Goal: Task Accomplishment & Management: Use online tool/utility

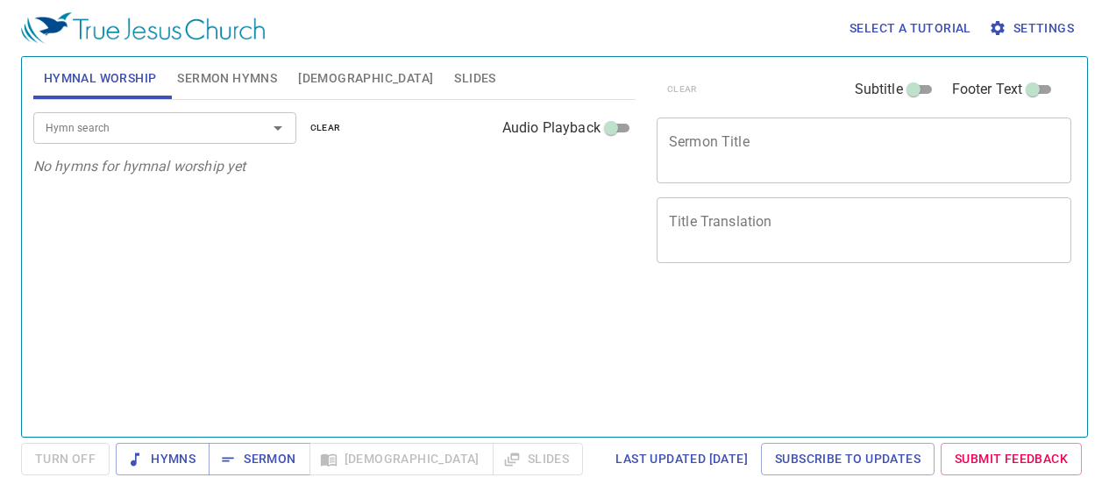
click at [1038, 30] on span "Settings" at bounding box center [1033, 29] width 82 height 22
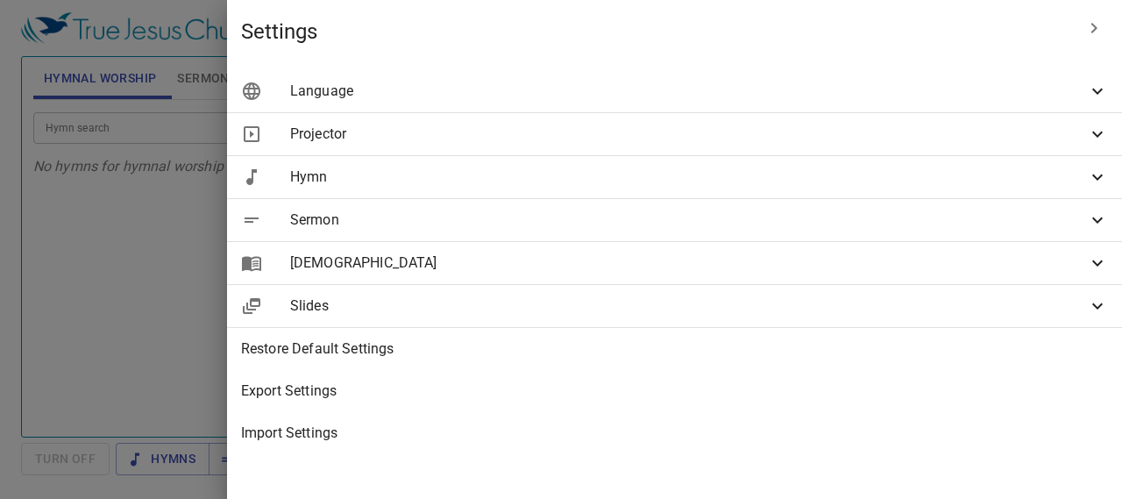
click at [835, 107] on div "Language" at bounding box center [674, 91] width 895 height 42
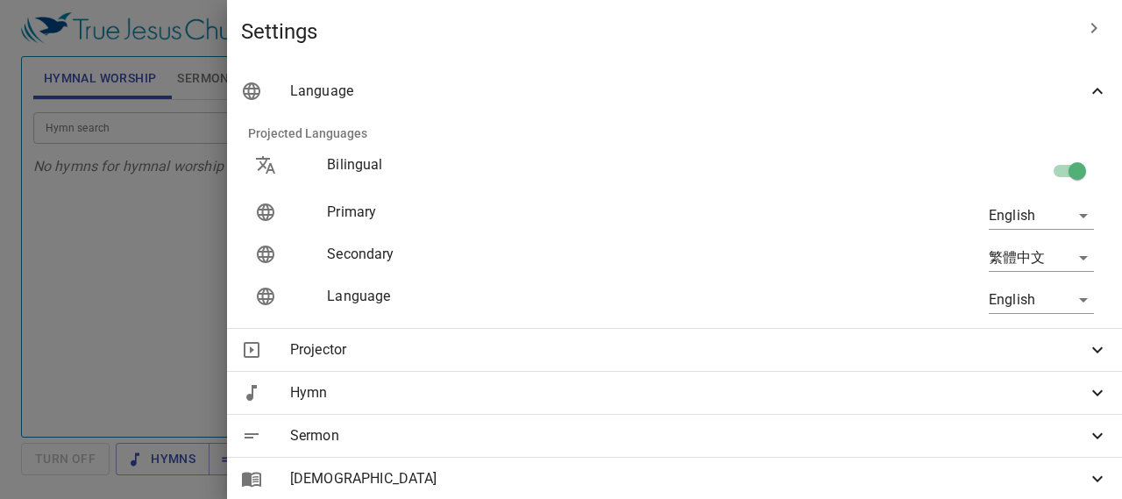
click at [1050, 174] on input "checkbox" at bounding box center [1077, 174] width 100 height 33
checkbox input "false"
click at [1020, 219] on body "Select a tutorial Settings Hymnal Worship Sermon Hymns Bible Slides Hymn search…" at bounding box center [561, 249] width 1122 height 499
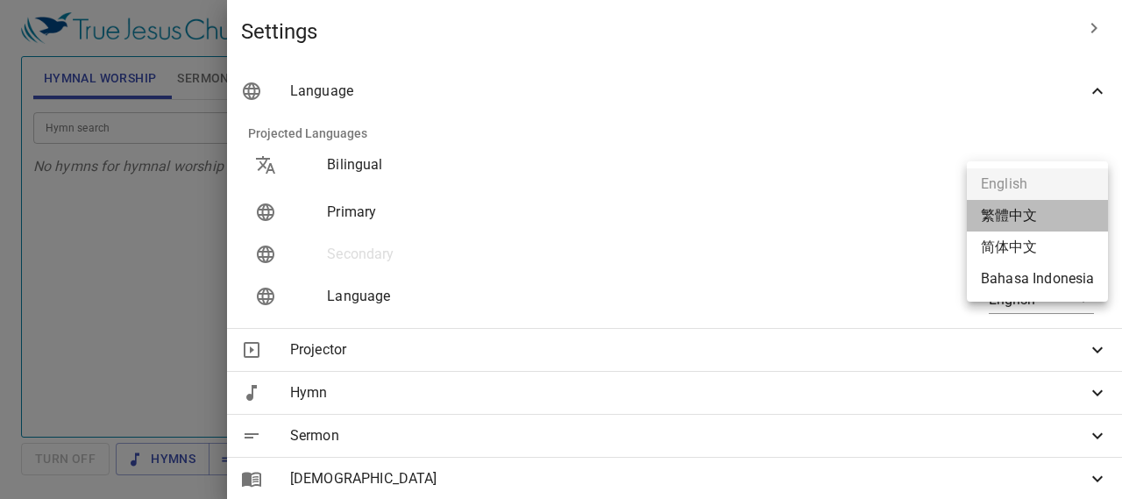
click at [1018, 216] on li "繁體中文" at bounding box center [1037, 216] width 141 height 32
type input "zh"
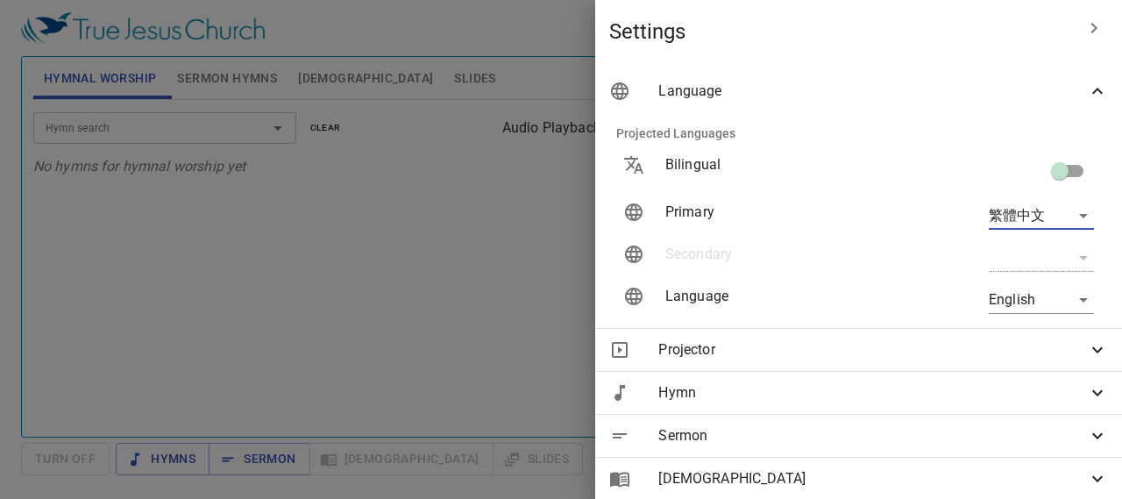
click at [1009, 305] on body "Select a tutorial Settings Hymnal Worship Sermon Hymns Bible Slides Hymn search…" at bounding box center [561, 249] width 1122 height 499
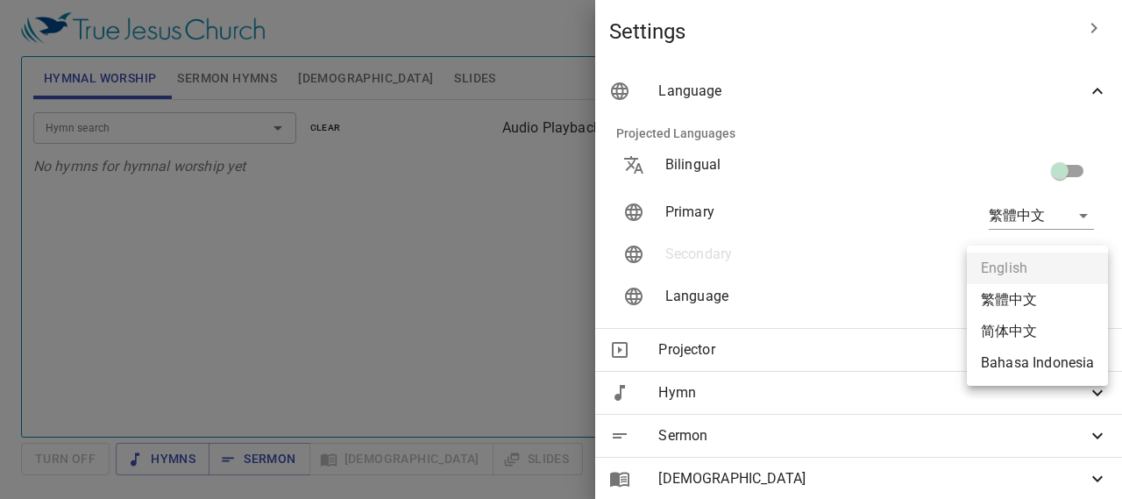
click at [1011, 337] on li "简体中文" at bounding box center [1037, 332] width 141 height 32
type input "zh-simple"
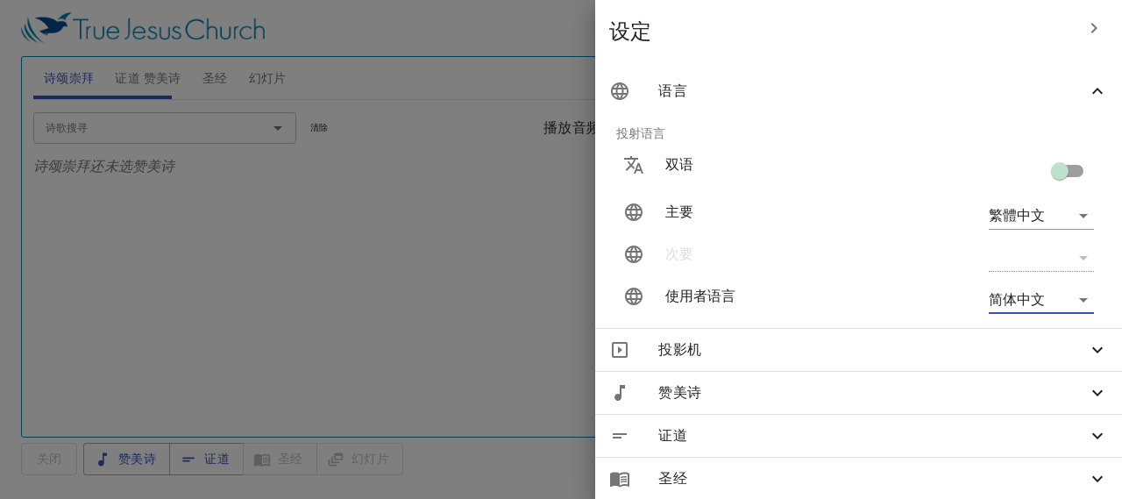
click at [419, 295] on div at bounding box center [561, 249] width 1122 height 499
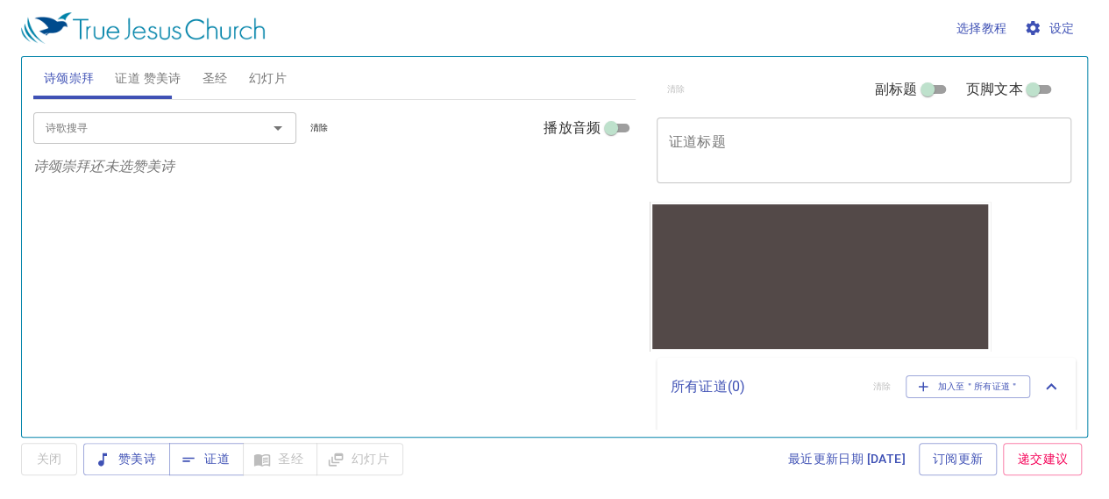
click at [67, 84] on span "诗颂崇拜" at bounding box center [69, 78] width 51 height 22
click at [251, 136] on div at bounding box center [266, 128] width 46 height 25
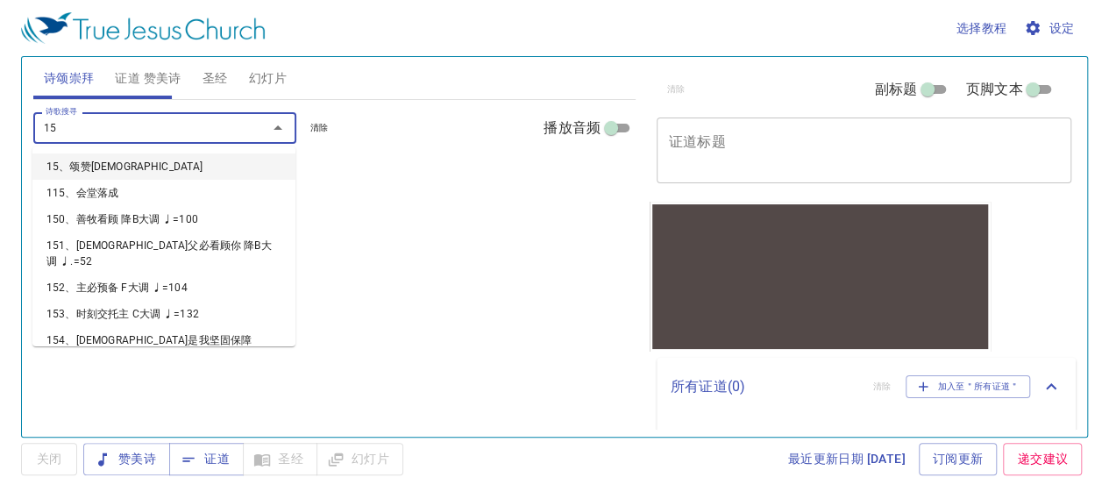
type input "155"
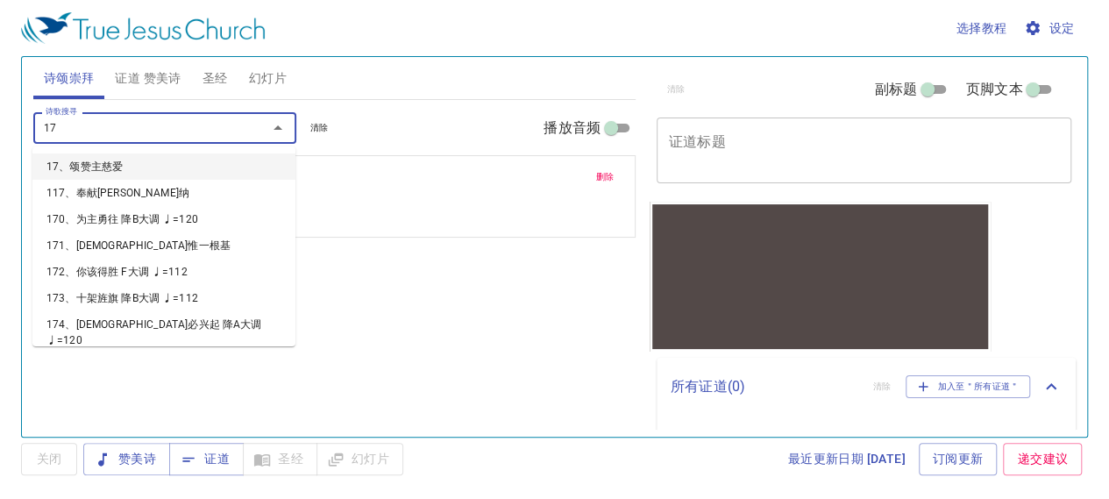
type input "178"
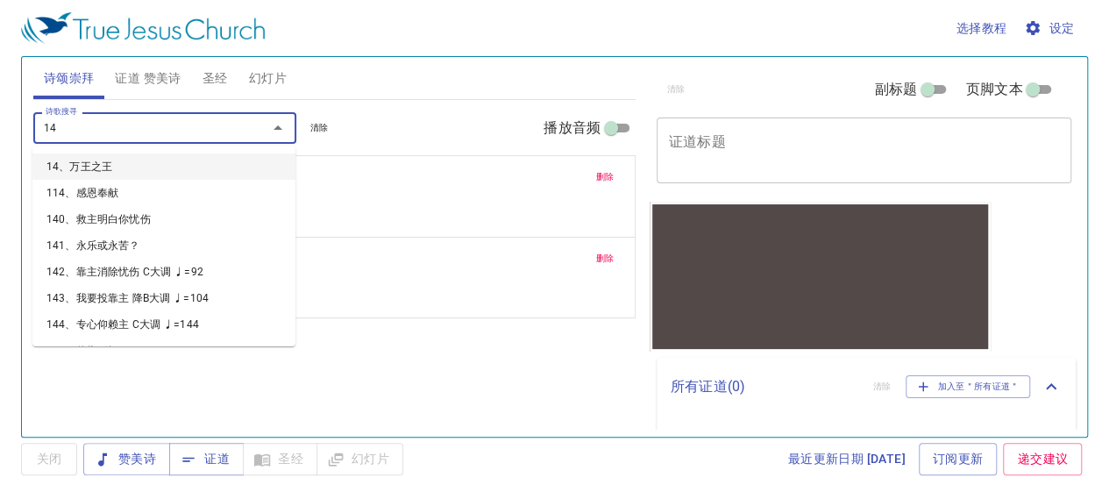
type input "145"
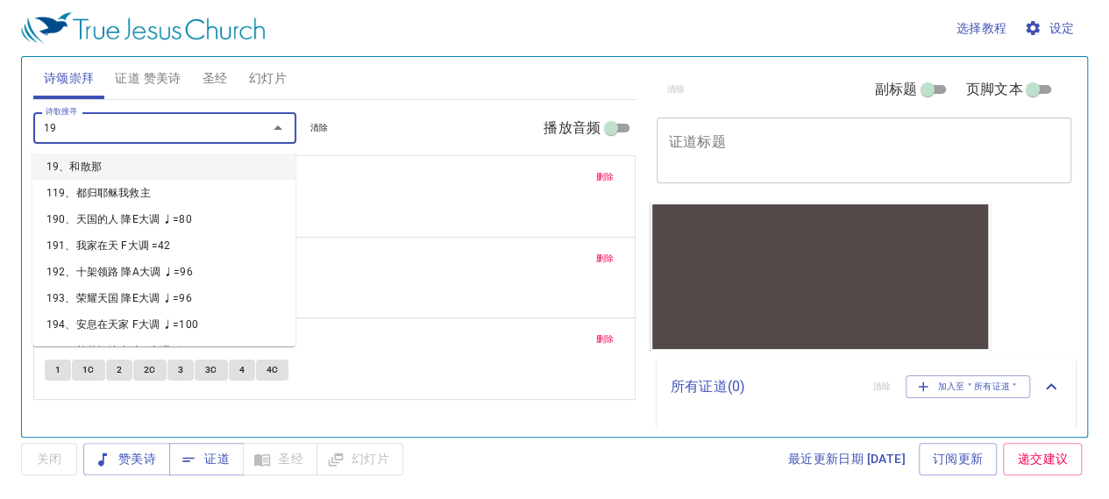
type input "198"
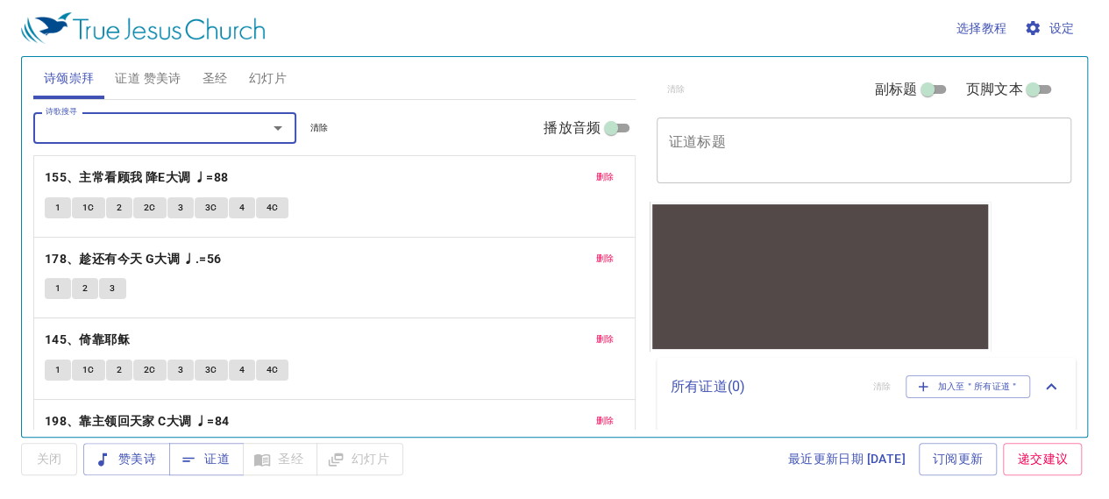
click at [812, 145] on textarea "证道标题" at bounding box center [864, 149] width 390 height 33
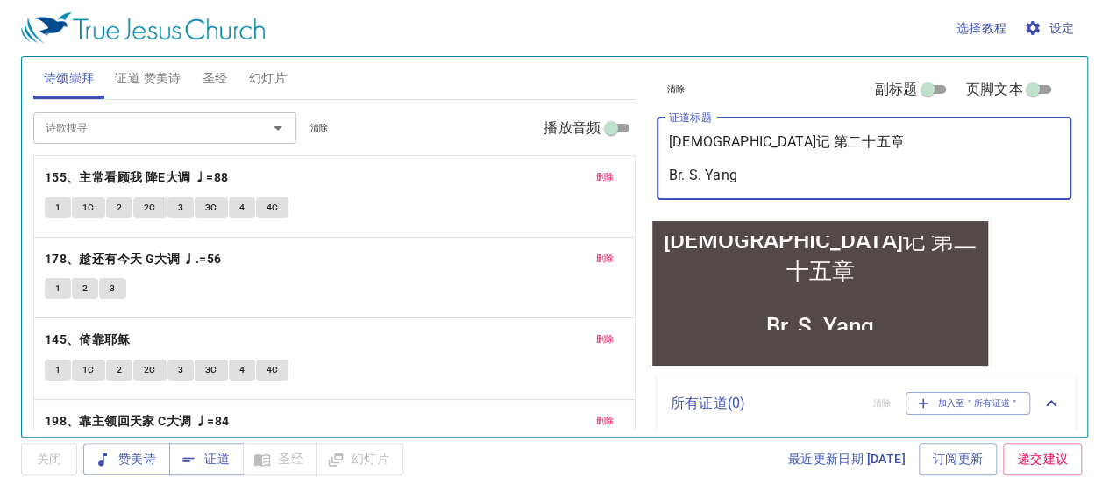
type textarea "约伯记 第二十五章 Br. S. Yang"
click at [1012, 276] on div "清除 副标题 页脚文本 证道标题 约伯记 第二十五章 Br. S. Yang x 证道标题 副标题 x 副标题 页脚文本 页脚文本 所有证道 ( 0 ) 清除…" at bounding box center [862, 240] width 440 height 380
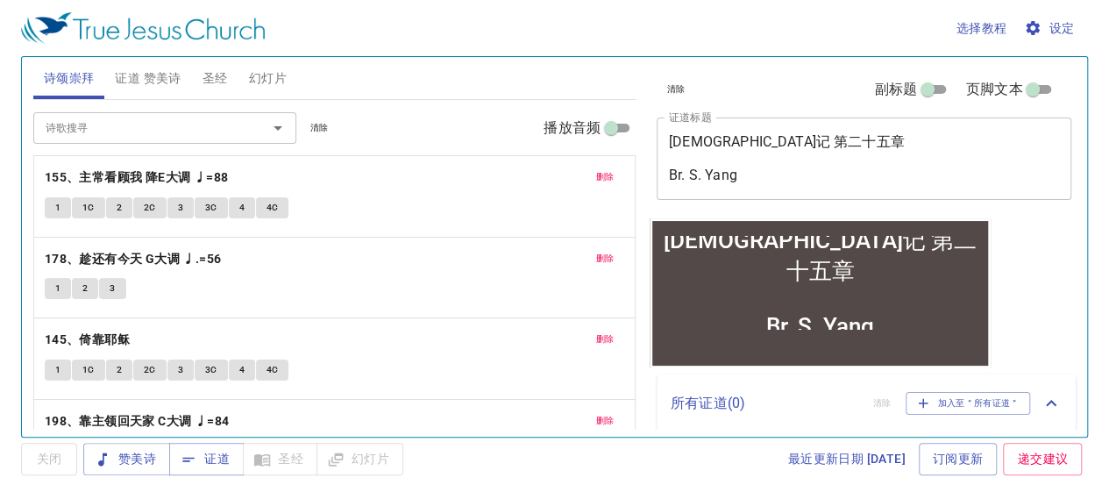
click at [876, 188] on div "约伯记 第二十五章 Br. S. Yang x 证道标题" at bounding box center [863, 158] width 415 height 82
click at [51, 207] on button "1" at bounding box center [58, 207] width 26 height 21
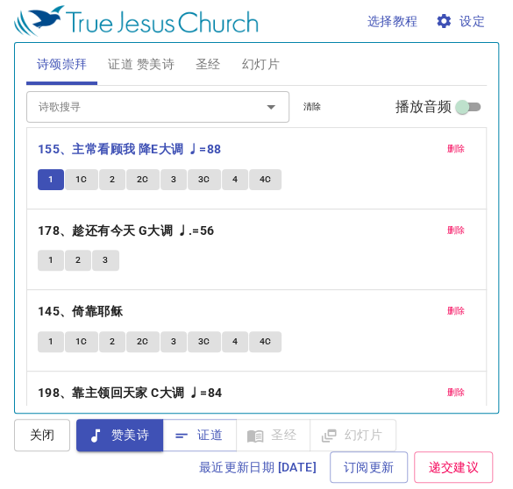
click at [430, 121] on input "播放音频" at bounding box center [461, 110] width 63 height 21
checkbox input "true"
select select "1"
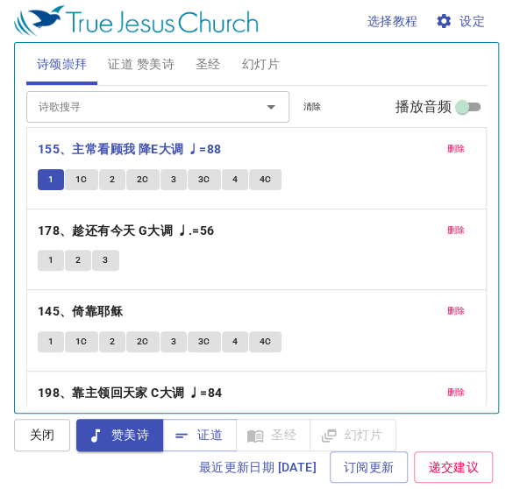
select select "1"
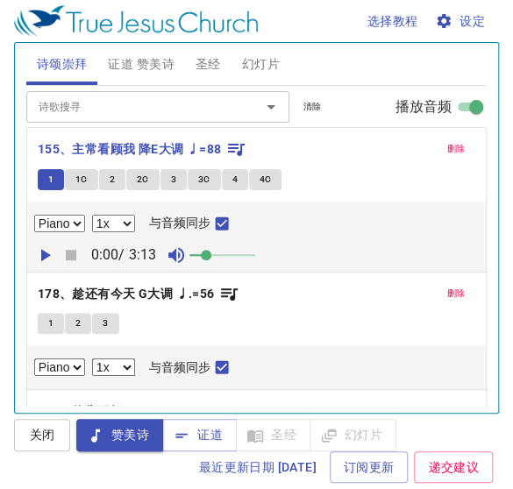
click at [50, 261] on icon "button" at bounding box center [46, 255] width 10 height 12
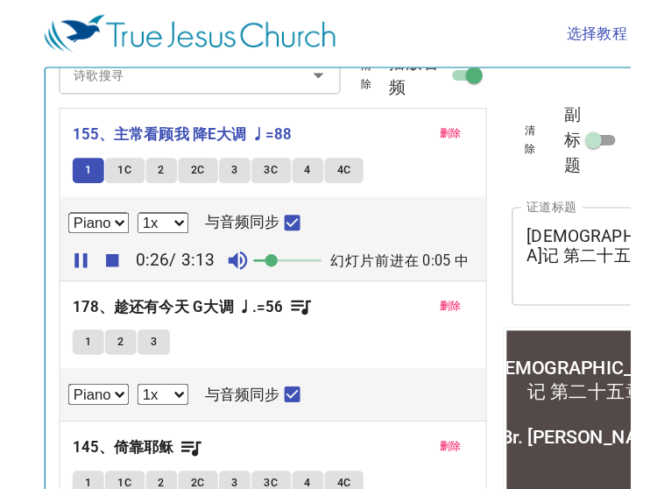
scroll to position [51, 0]
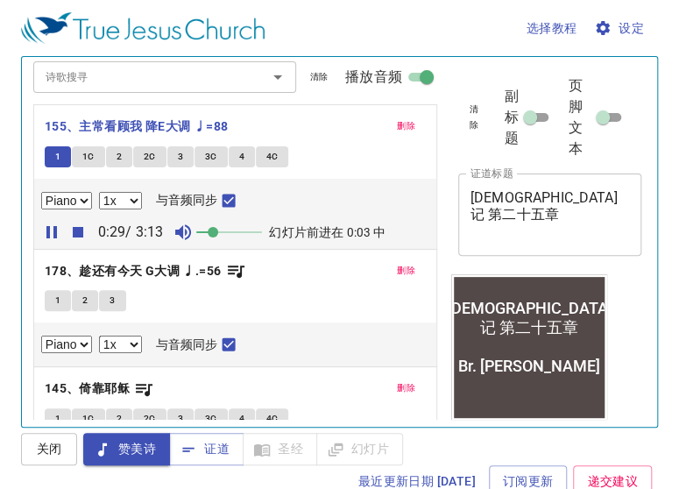
click at [245, 233] on span at bounding box center [229, 232] width 66 height 25
click at [248, 231] on span at bounding box center [243, 232] width 11 height 11
click at [254, 231] on span at bounding box center [249, 232] width 11 height 11
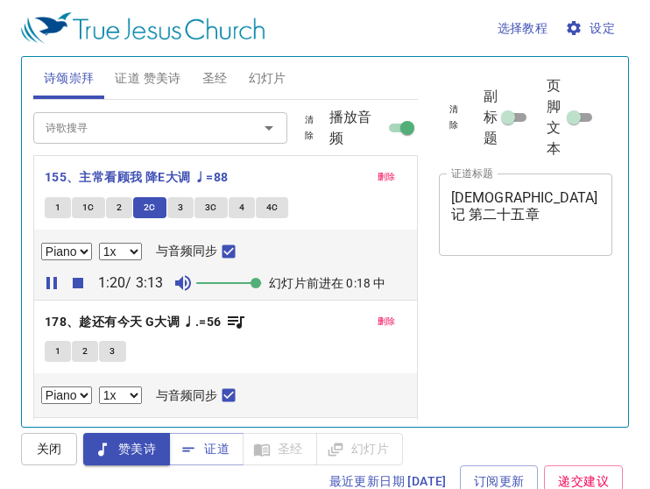
select select "1"
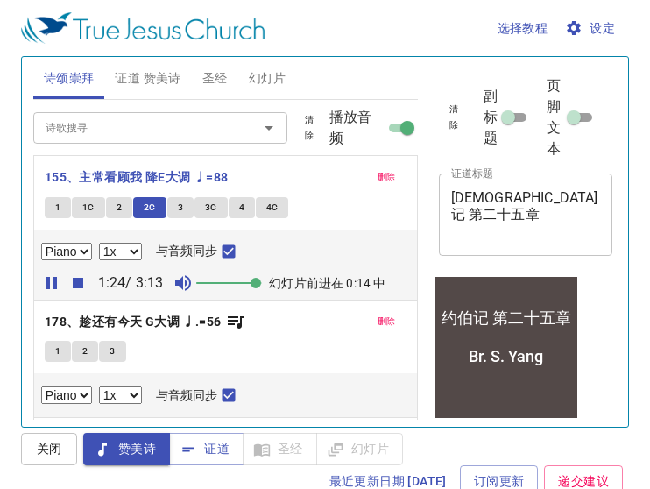
scroll to position [51, 0]
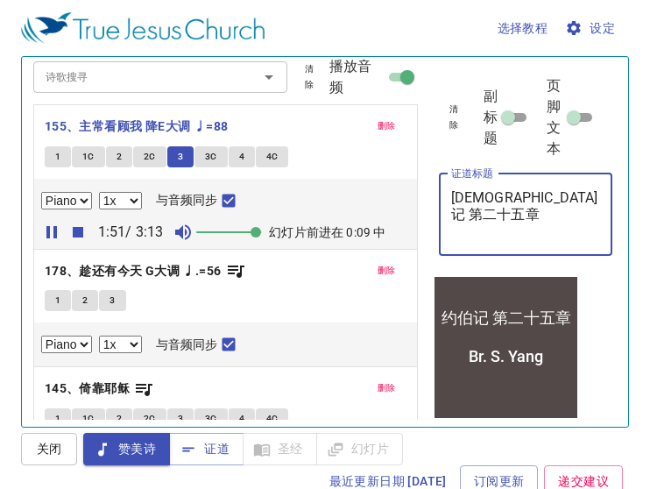
click at [486, 227] on textarea "约伯记 第二十五章 Br. S. Yang" at bounding box center [526, 214] width 150 height 50
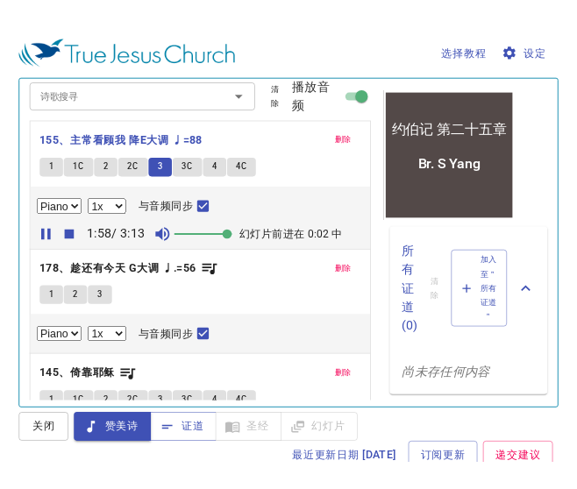
scroll to position [0, 0]
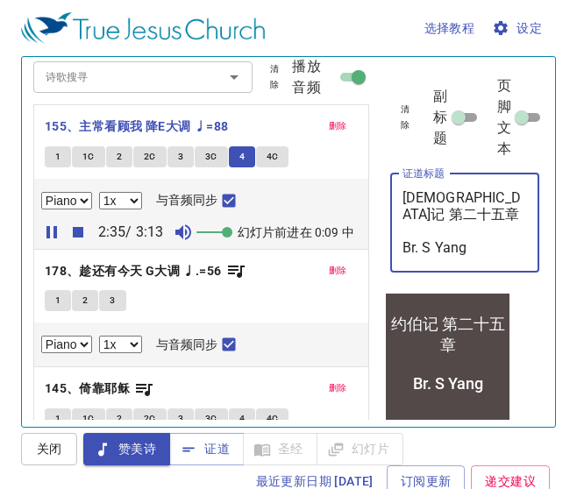
type textarea "[DEMOGRAPHIC_DATA]记 第二十五章 Br. S Yang"
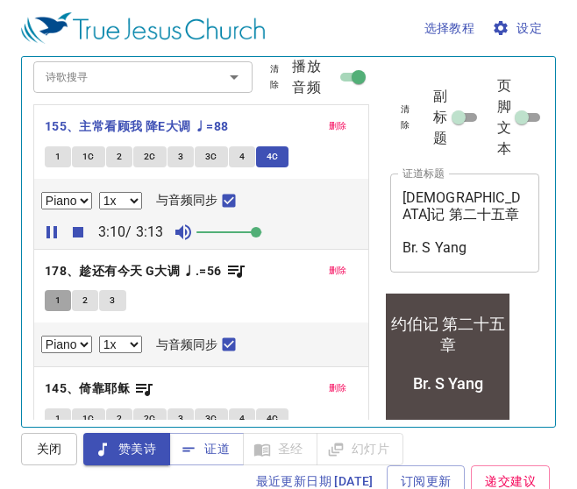
click at [53, 295] on button "1" at bounding box center [58, 300] width 26 height 21
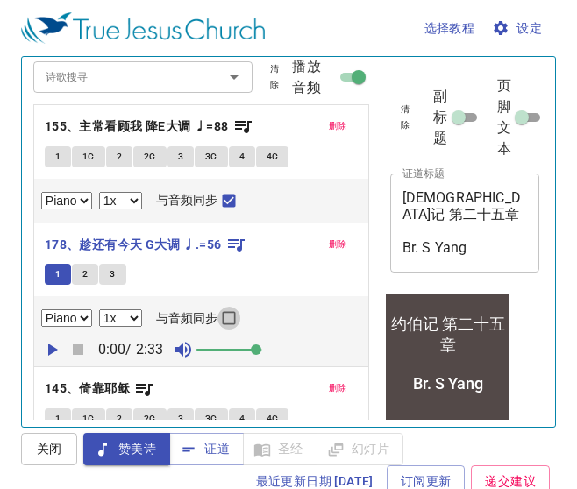
click at [226, 315] on input "与音频同步" at bounding box center [228, 321] width 23 height 23
click at [234, 320] on input "与音频同步" at bounding box center [228, 321] width 23 height 23
checkbox input "true"
click at [51, 357] on icon "button" at bounding box center [51, 349] width 21 height 21
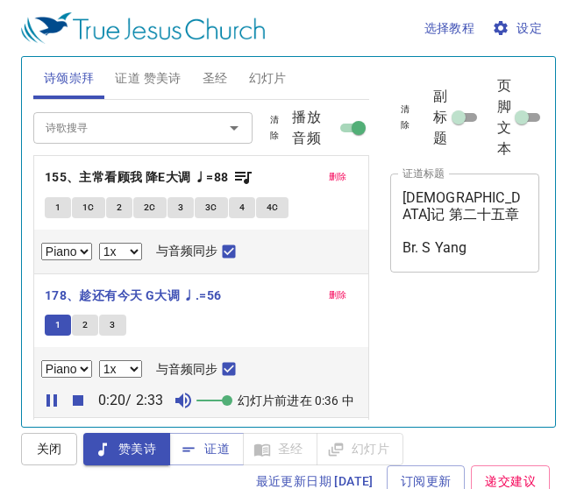
select select "1"
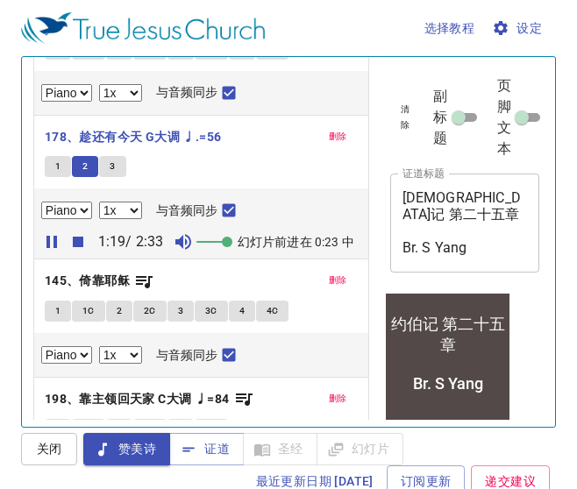
scroll to position [170, 0]
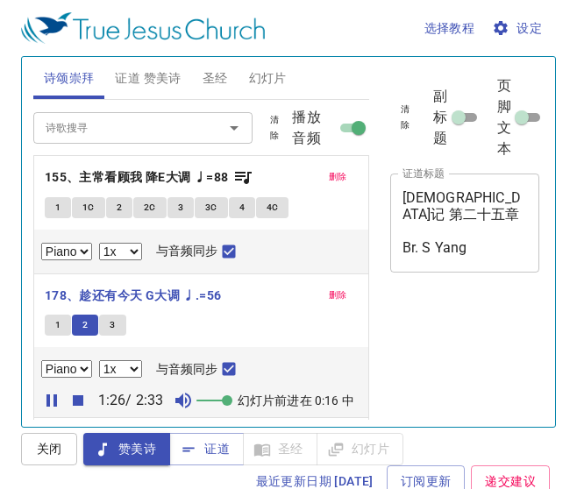
select select "1"
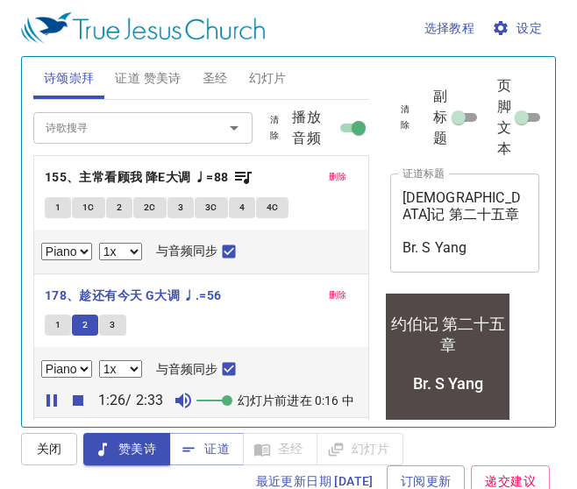
scroll to position [170, 0]
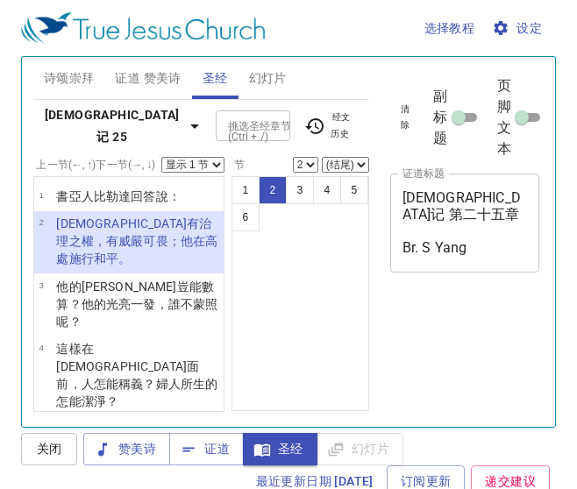
select select "2"
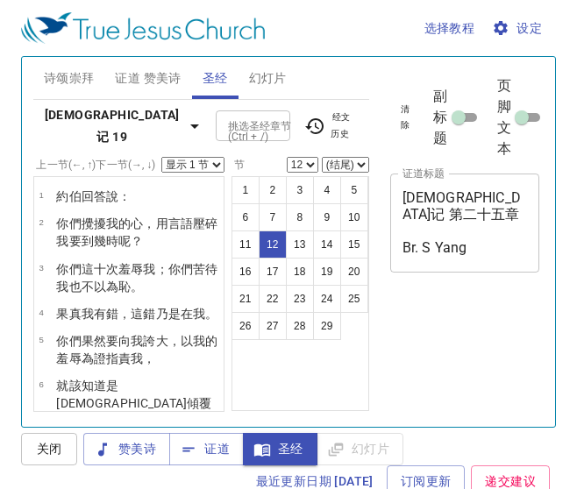
select select "12"
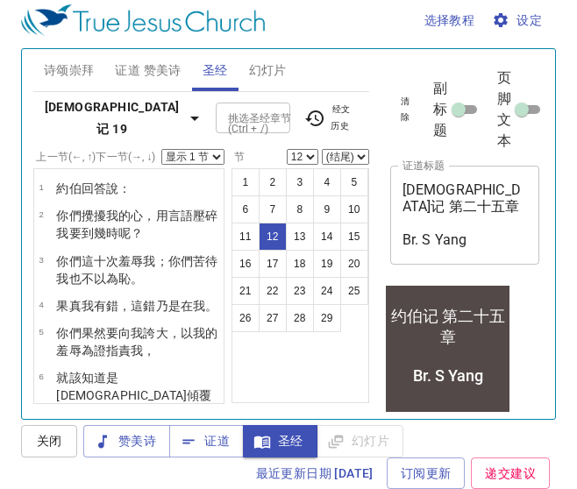
scroll to position [431, 0]
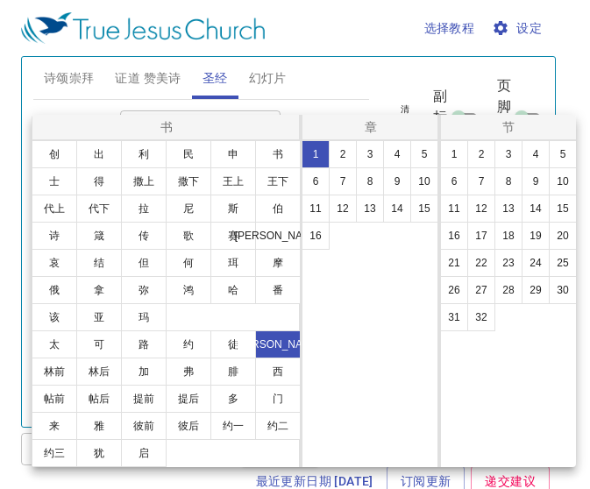
select select "3"
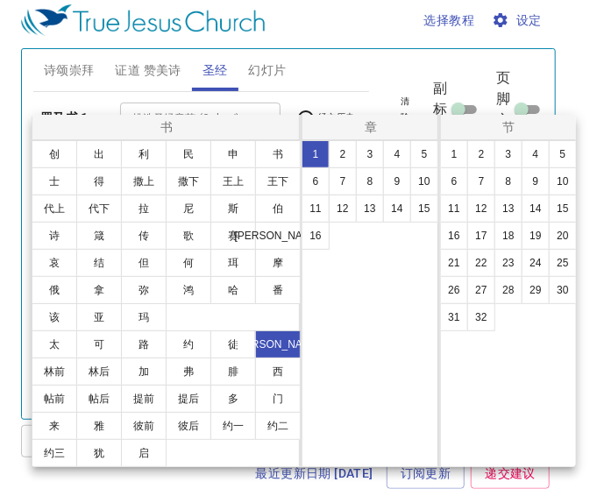
scroll to position [10, 0]
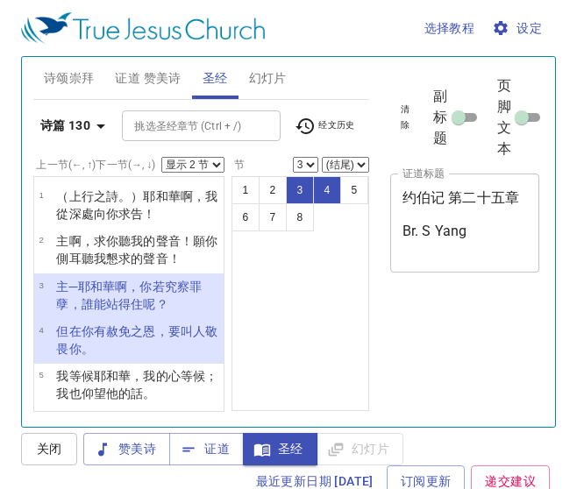
select select "2"
select select "3"
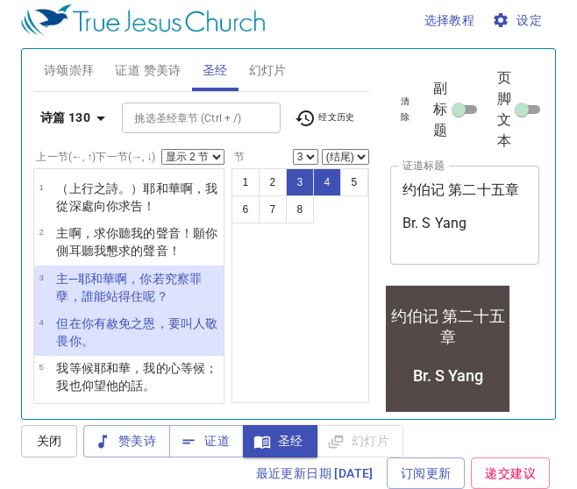
scroll to position [10, 0]
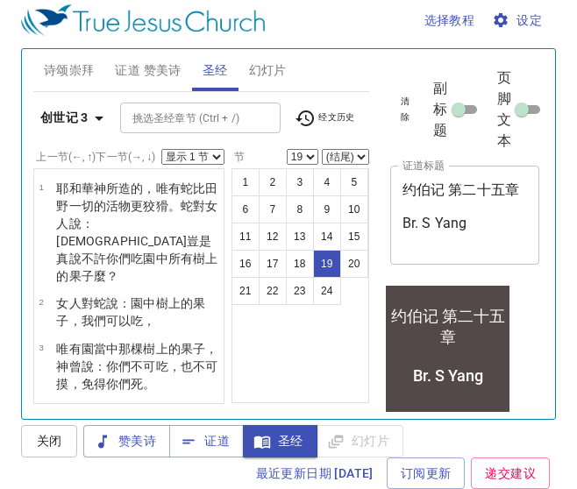
scroll to position [1153, 0]
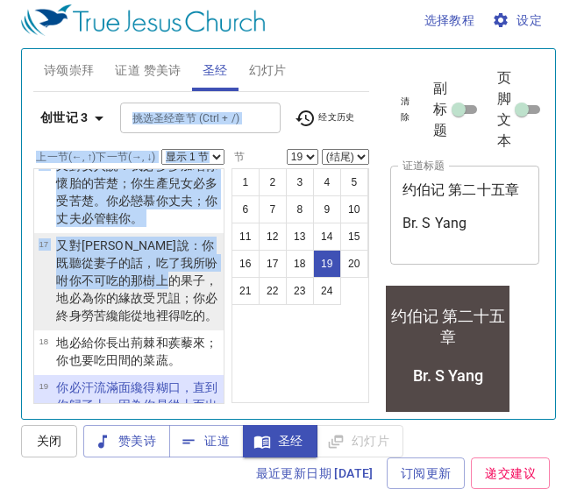
drag, startPoint x: 0, startPoint y: 0, endPoint x: 125, endPoint y: 233, distance: 264.7
click at [125, 233] on div "创世记 3 挑选圣经章节 (Ctrl + /) 挑选圣经章节 (Ctrl + /) 经文历史 上一节 (←, ↑) 下一节 (→, ↓) 显示 1 节 显示 …" at bounding box center [201, 248] width 336 height 312
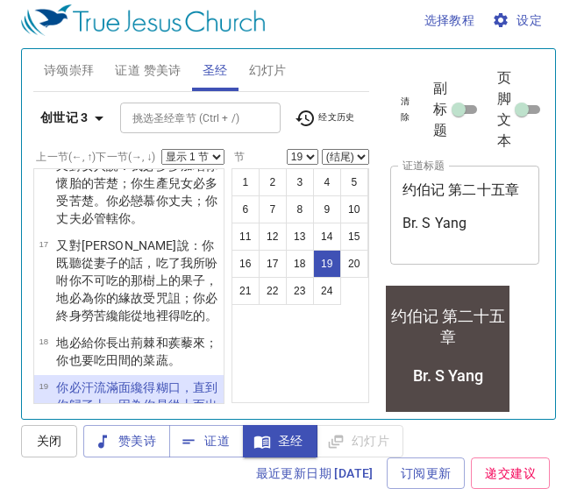
click at [299, 297] on div "1 2 3 4 5 6 7 8 9 10 11 12 13 14 15 16 17 18 19 20 21 22 23 24" at bounding box center [300, 285] width 138 height 235
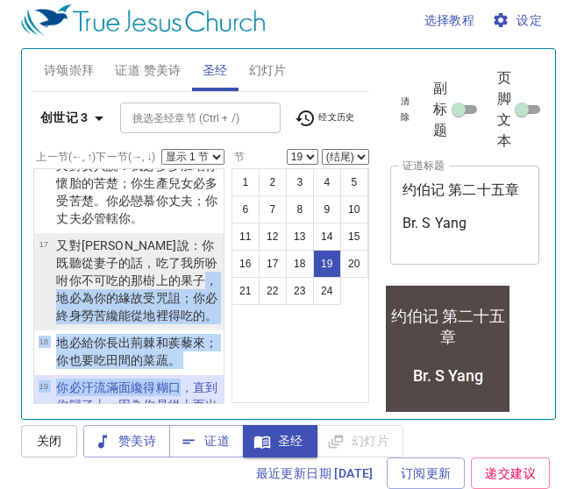
drag, startPoint x: 157, startPoint y: 215, endPoint x: 169, endPoint y: 264, distance: 50.6
click at [169, 264] on ul "1 耶和華 　神 所造的 ，唯有蛇 比田野 一切的活物 更狡猾 。蛇對女人 說 ：　神 豈是 真說 不許你們吃 園中 所有樹上 的果子麼？ 2 女人 對蛇 說…" at bounding box center [128, 286] width 191 height 236
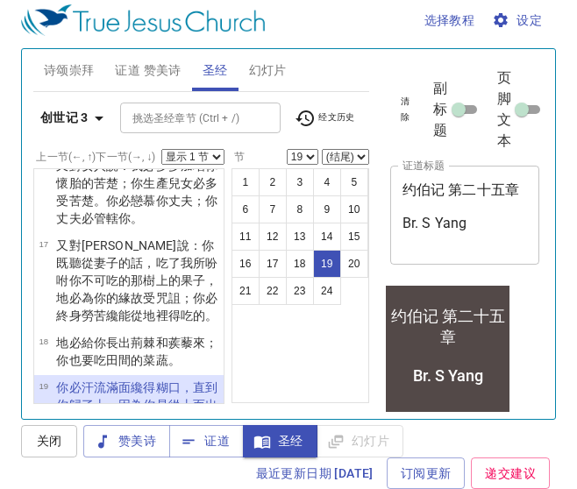
click at [304, 353] on div "1 2 3 4 5 6 7 8 9 10 11 12 13 14 15 16 17 18 19 20 21 22 23 24" at bounding box center [300, 285] width 138 height 235
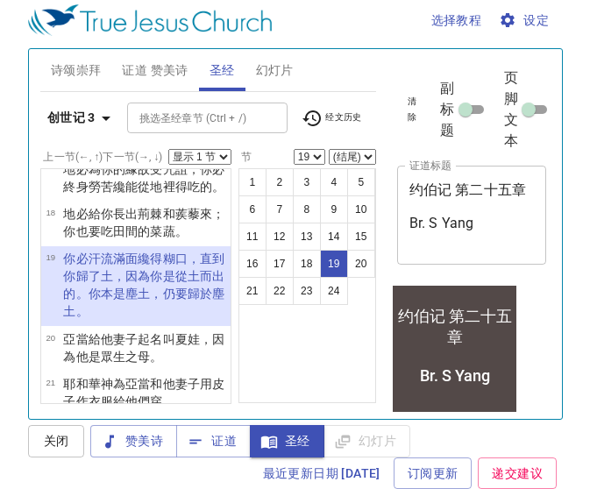
scroll to position [1262, 0]
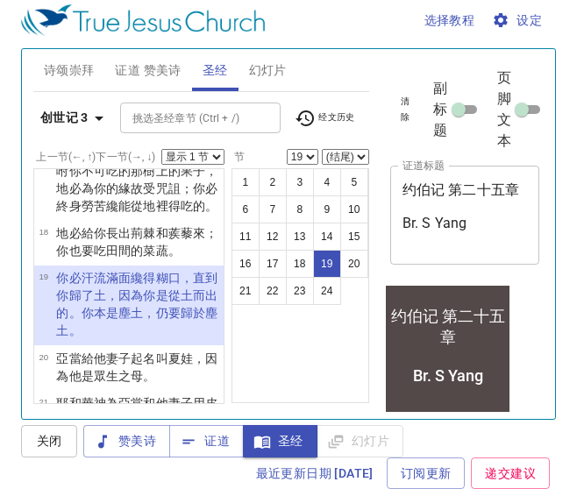
click at [71, 107] on b "创世记 3" at bounding box center [64, 118] width 48 height 22
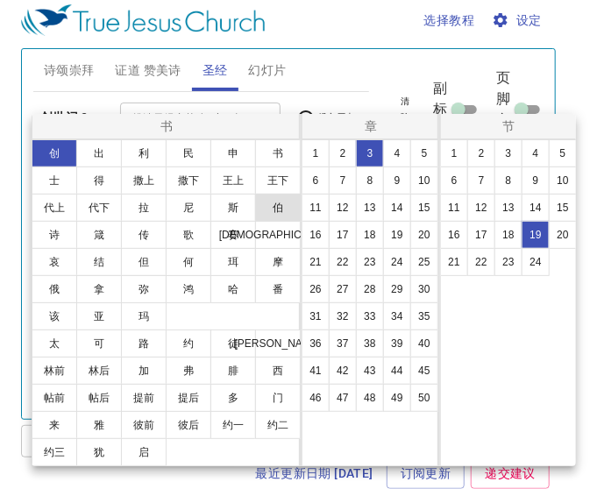
click at [282, 212] on button "伯" at bounding box center [278, 208] width 46 height 28
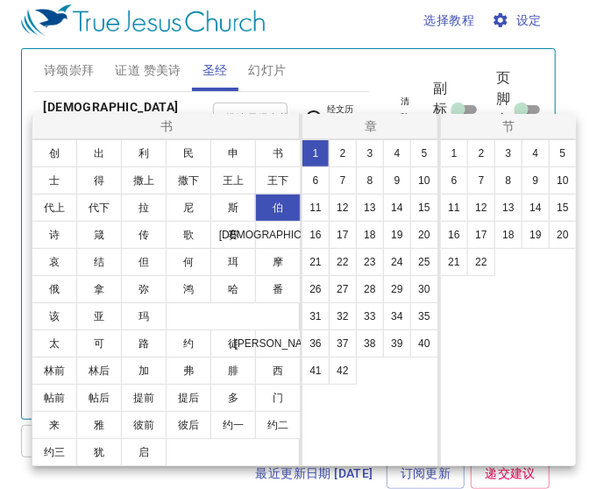
scroll to position [0, 0]
click at [428, 259] on button "25" at bounding box center [424, 262] width 28 height 28
select select "1"
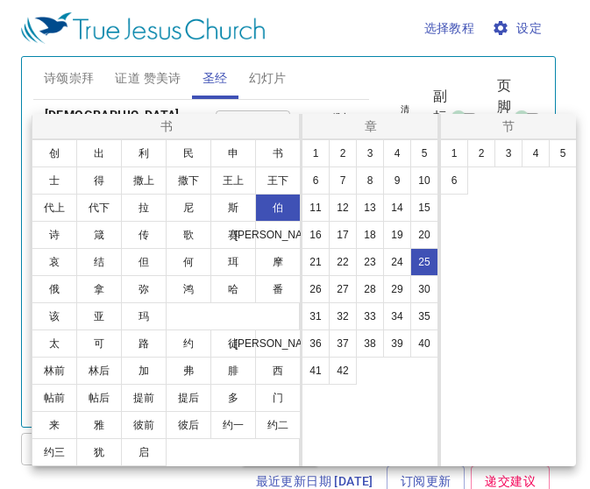
scroll to position [16, 0]
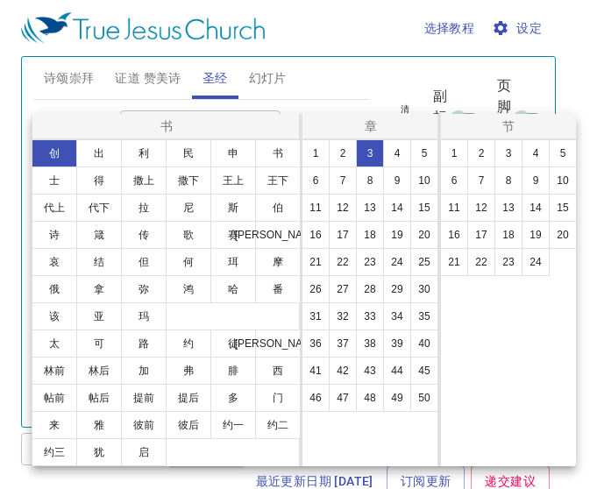
scroll to position [16, 0]
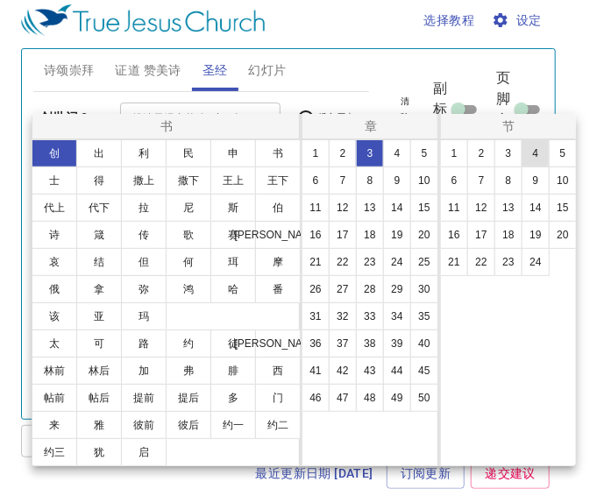
click at [532, 154] on button "4" at bounding box center [536, 153] width 28 height 28
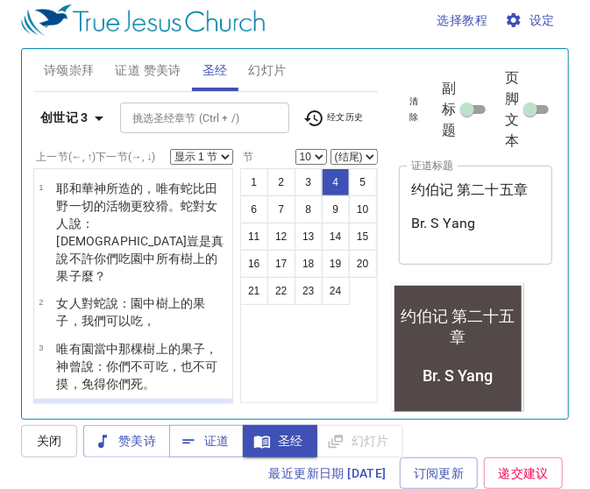
select select "4"
click at [539, 154] on div "书 创 出 利 民 申 书 士 得 撒上 撒下 王上 王下 代上 代下 拉 尼 斯 伯 诗 箴 传 歌 赛 耶 哀 结 但 何 珥 摩 俄 拿 弥 鸿 哈 番…" at bounding box center [295, 244] width 590 height 489
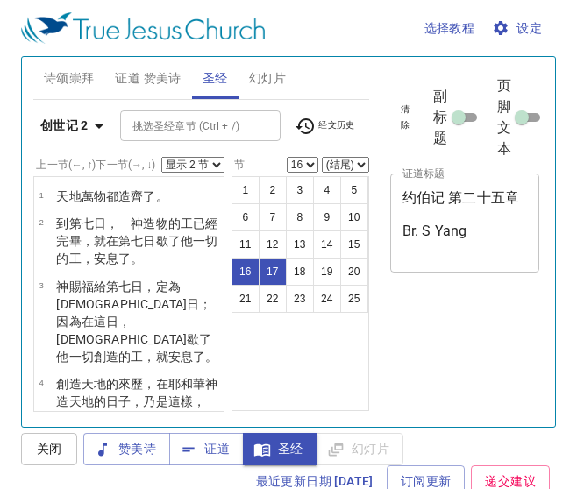
select select "2"
select select "16"
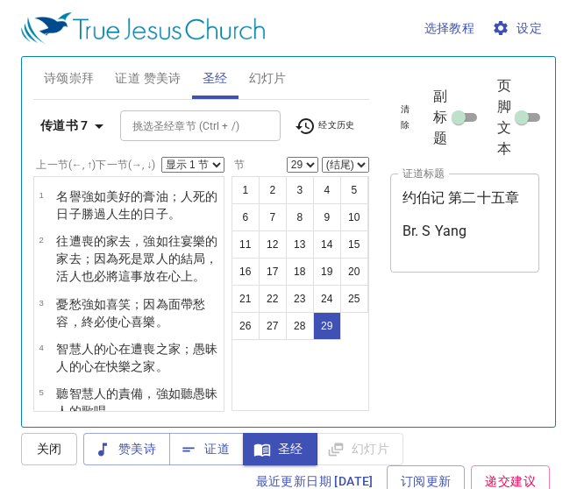
select select "29"
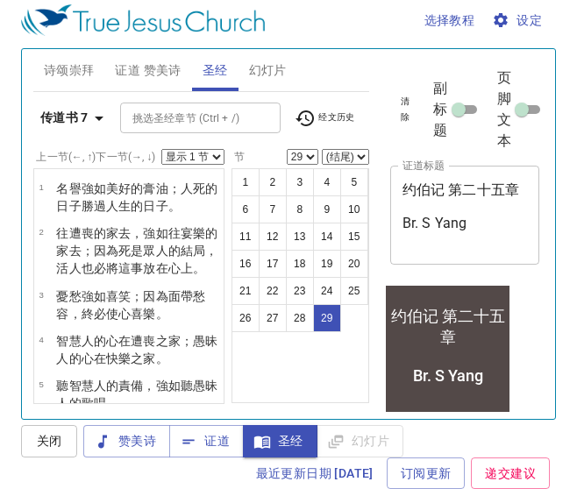
scroll to position [1588, 0]
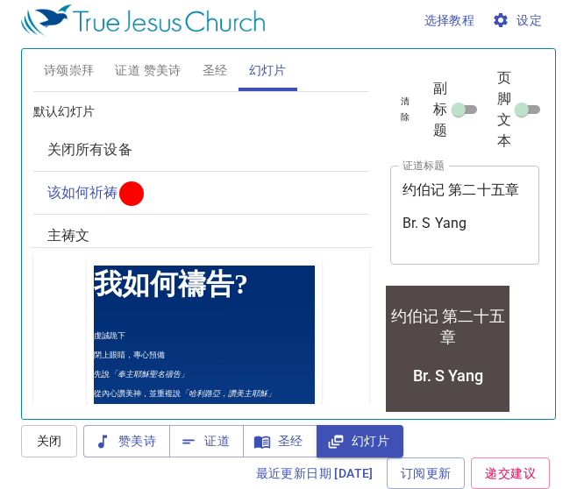
scroll to position [68, 0]
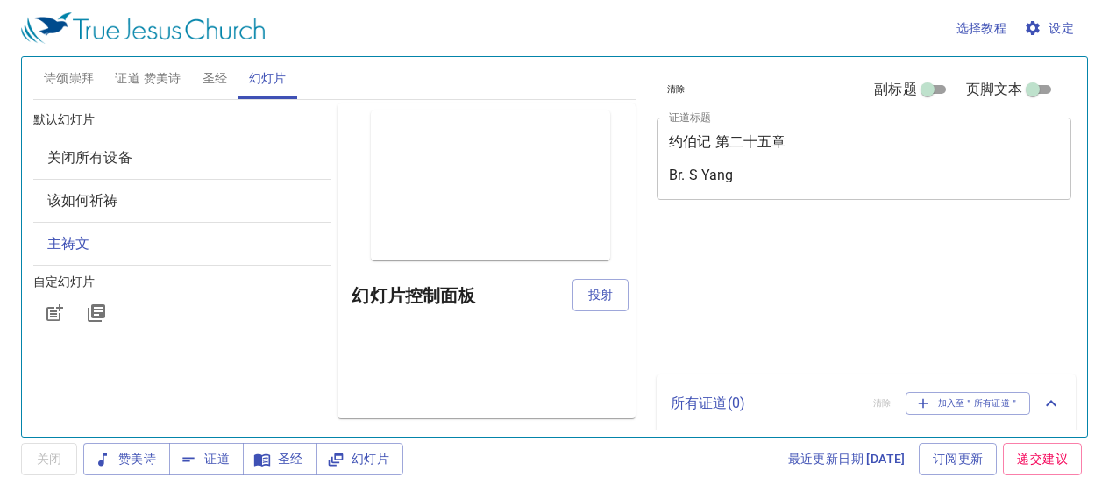
scroll to position [16, 0]
